Goal: Check status: Check status

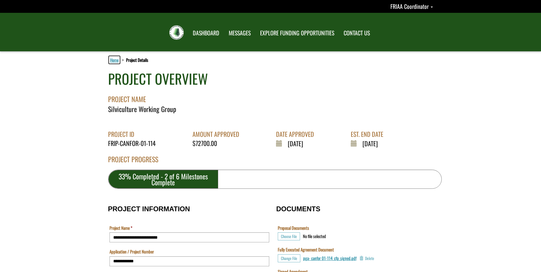
click at [114, 60] on link "Home" at bounding box center [114, 59] width 11 height 7
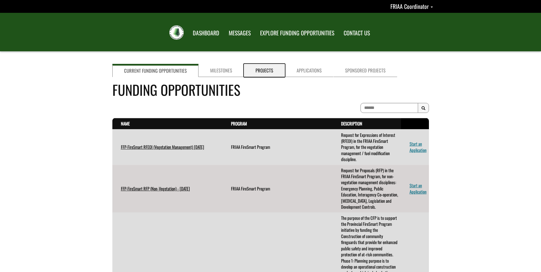
click at [260, 71] on link "Projects" at bounding box center [264, 70] width 41 height 13
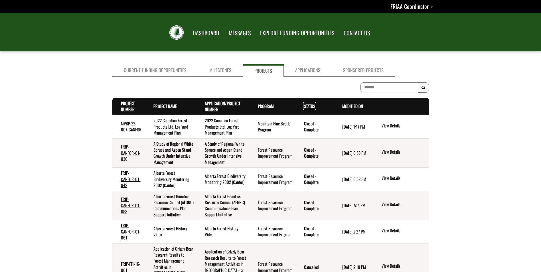
click at [309, 106] on link "Status . sort descending" at bounding box center [309, 106] width 11 height 6
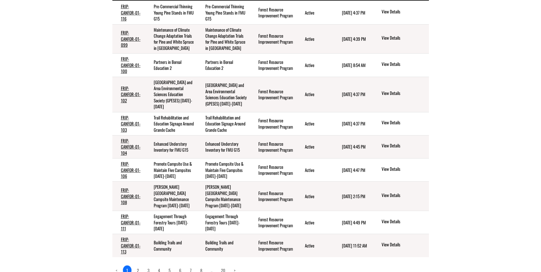
scroll to position [130, 0]
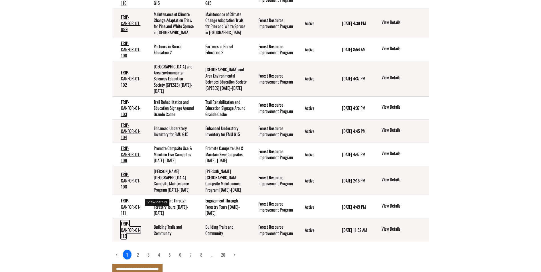
click at [126, 220] on link "FRIP-CANFOR-01-113" at bounding box center [131, 229] width 20 height 19
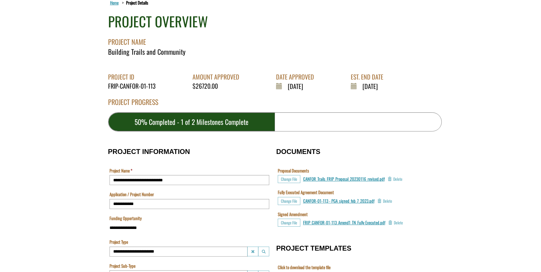
scroll to position [57, 0]
